Goal: Navigation & Orientation: Understand site structure

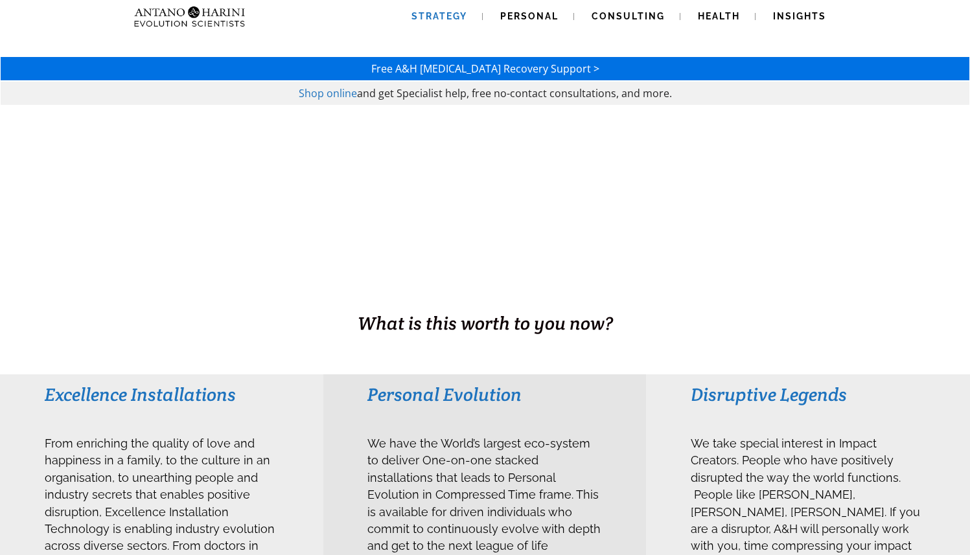
click at [426, 12] on span "Strategy" at bounding box center [440, 16] width 56 height 10
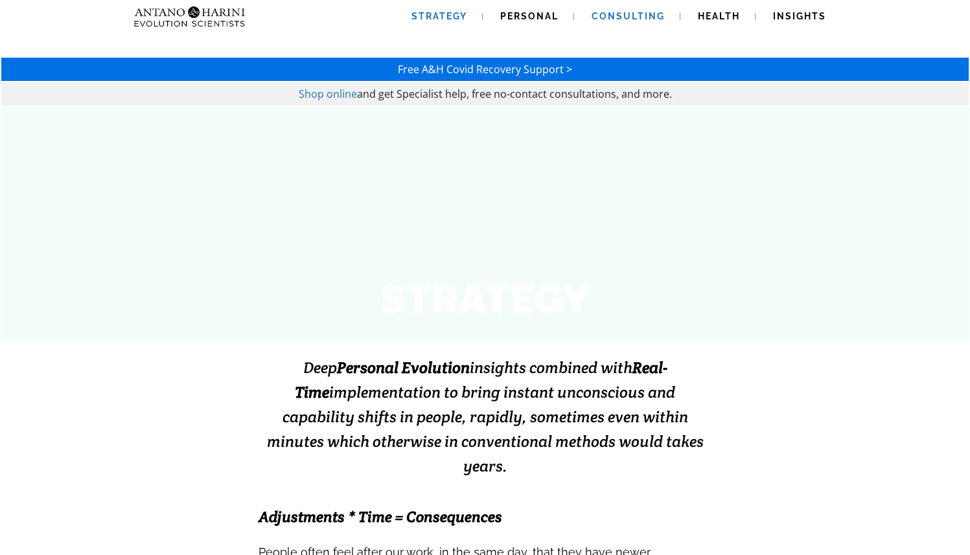
click at [626, 12] on span "Consulting" at bounding box center [628, 16] width 73 height 10
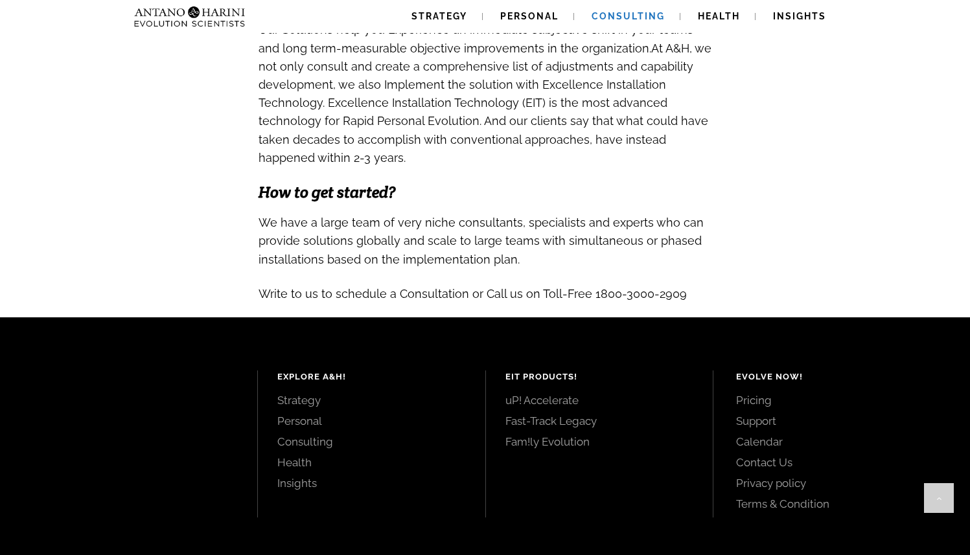
scroll to position [1376, 0]
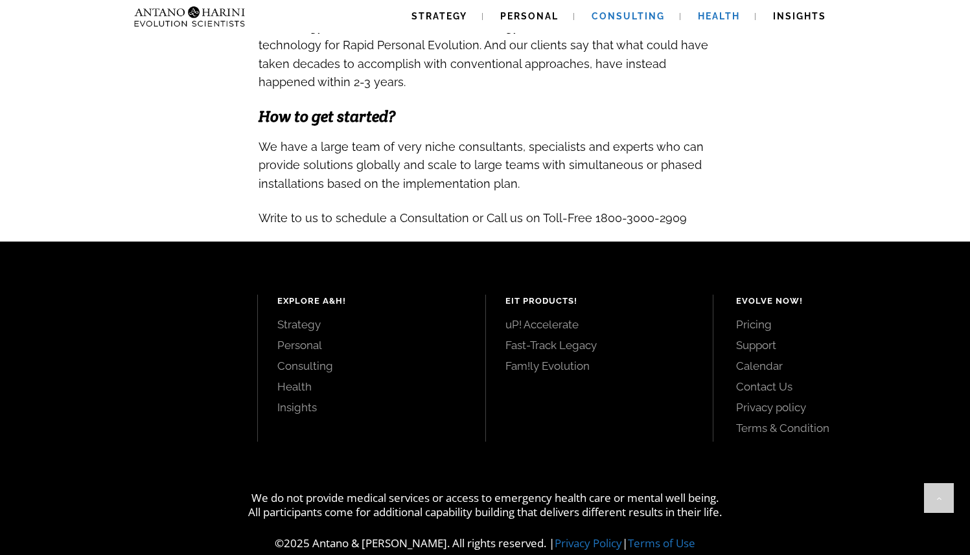
click at [721, 13] on span "Health" at bounding box center [719, 16] width 42 height 10
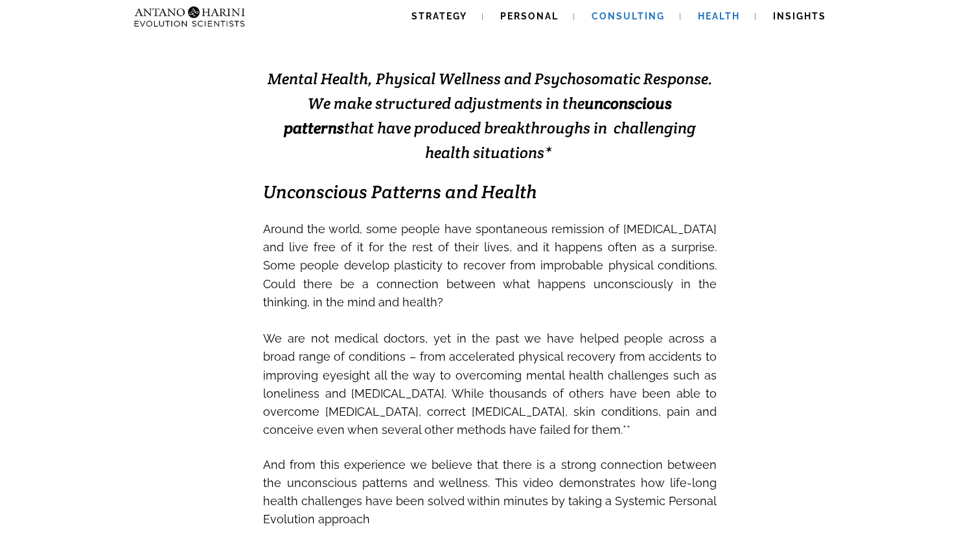
scroll to position [266, 0]
